Goal: Entertainment & Leisure: Consume media (video, audio)

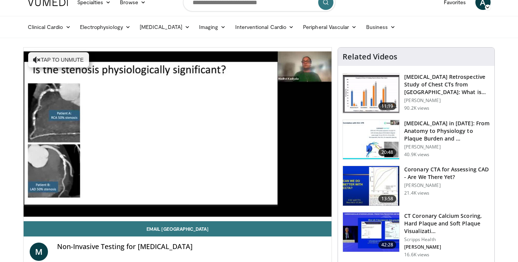
scroll to position [16, 0]
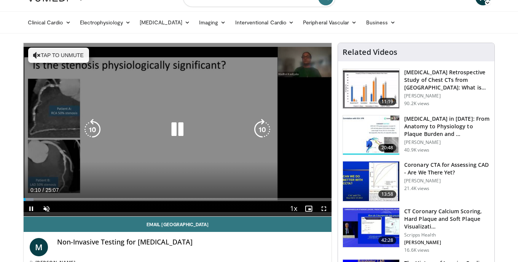
click at [72, 54] on button "Tap to unmute" at bounding box center [58, 55] width 61 height 15
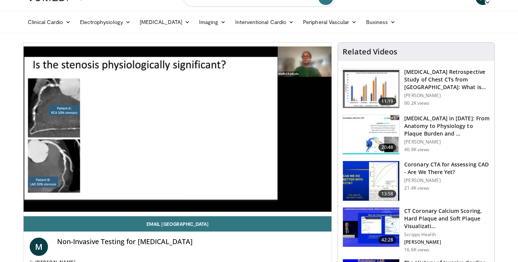
scroll to position [18, 0]
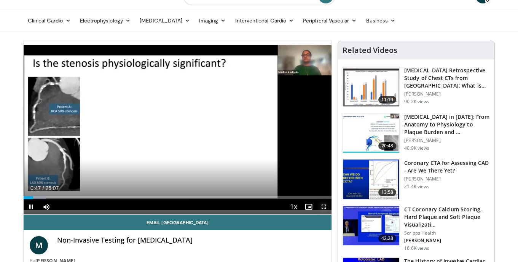
click at [323, 205] on span "Video Player" at bounding box center [323, 206] width 15 height 15
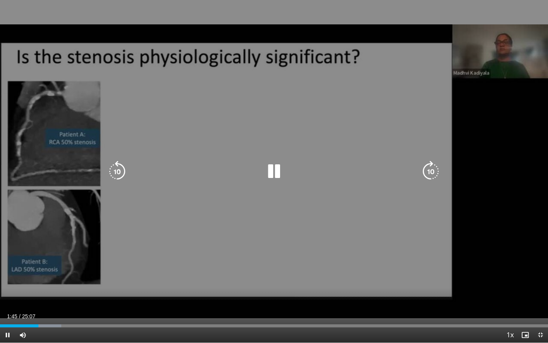
click at [336, 262] on div "10 seconds Tap to unmute" at bounding box center [274, 171] width 548 height 342
click at [483, 252] on div "10 seconds Tap to unmute" at bounding box center [274, 171] width 548 height 342
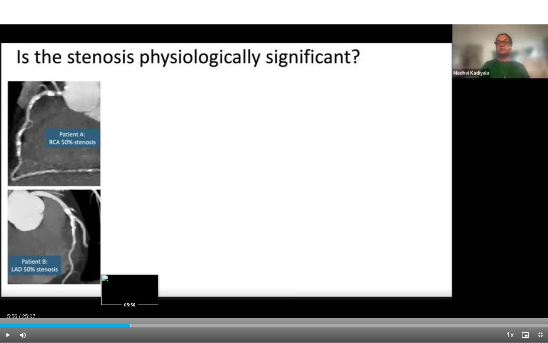
click at [130, 262] on div "Loaded : 23.69% 05:56 05:56" at bounding box center [274, 323] width 548 height 7
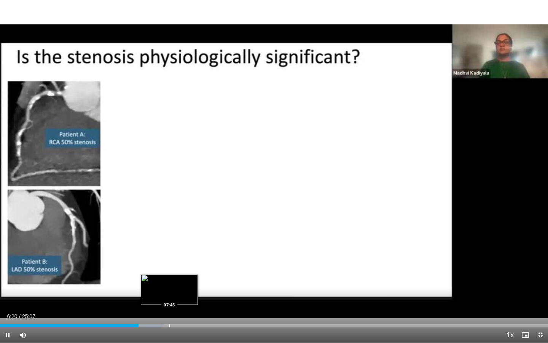
click at [169, 262] on div "Loaded : 29.62% 06:21 07:45" at bounding box center [274, 323] width 548 height 7
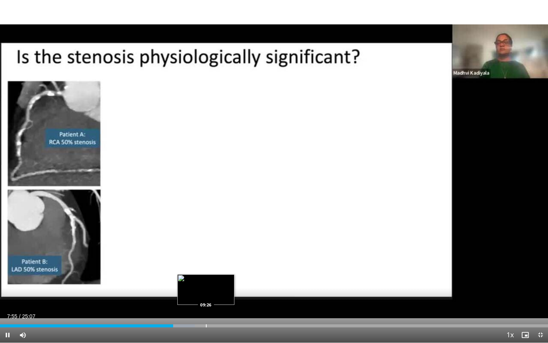
click at [206, 262] on div "Loaded : 35.54% 07:56 09:26" at bounding box center [274, 323] width 548 height 7
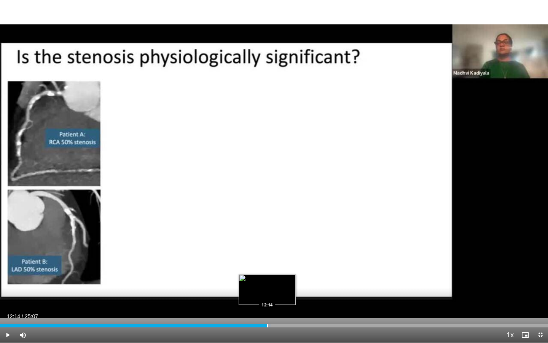
click at [267, 262] on div "Progress Bar" at bounding box center [267, 325] width 1 height 3
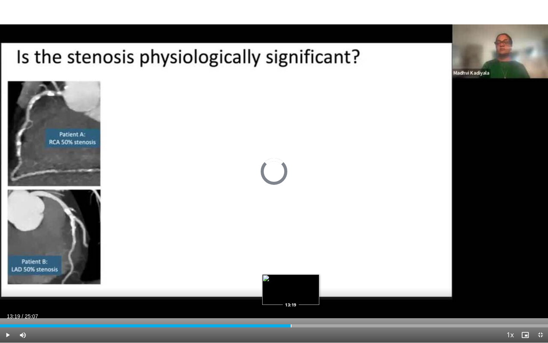
click at [291, 262] on div "Loaded : 53.31% 12:21 13:19" at bounding box center [274, 323] width 548 height 7
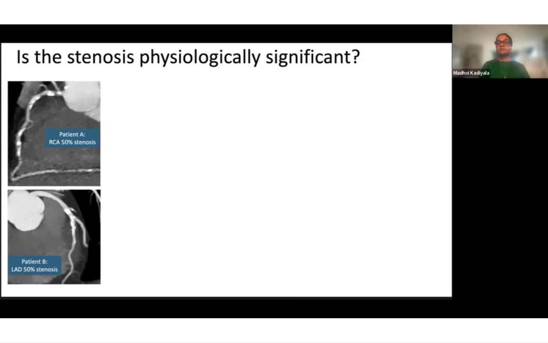
click at [330, 262] on video-js "**********" at bounding box center [274, 171] width 548 height 343
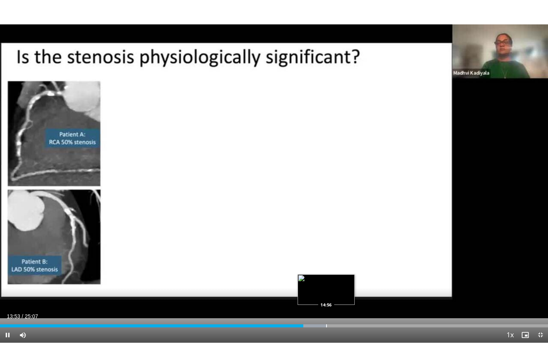
click at [326, 262] on div "Loaded : 59.72% 13:53 14:56" at bounding box center [274, 323] width 548 height 7
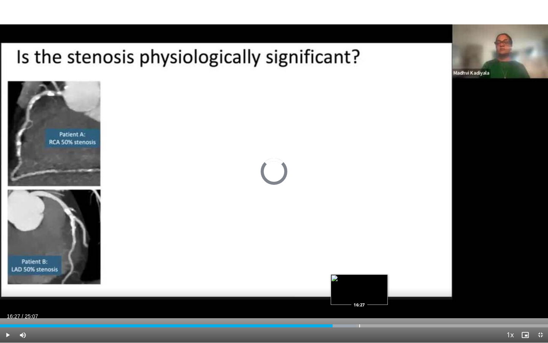
click at [360, 262] on div "Progress Bar" at bounding box center [360, 325] width 1 height 3
click at [361, 262] on div "Progress Bar" at bounding box center [361, 325] width 1 height 3
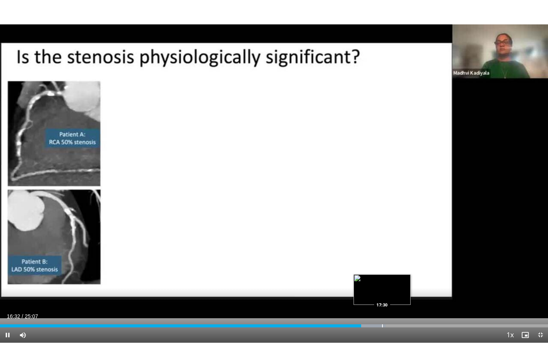
click at [382, 262] on div "Loaded : 70.34% 16:32 17:30" at bounding box center [274, 323] width 548 height 7
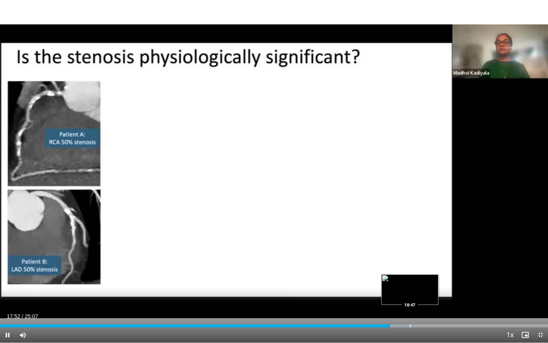
click at [410, 262] on div "Loaded : 75.65% 17:52 18:47" at bounding box center [274, 323] width 548 height 7
click at [430, 262] on div "Loaded : 79.63% 18:51 19:42" at bounding box center [274, 323] width 548 height 7
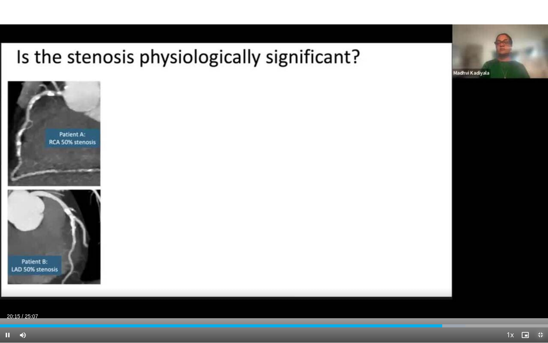
click at [518, 262] on span "Video Player" at bounding box center [540, 334] width 15 height 15
